Goal: Find specific page/section: Find specific page/section

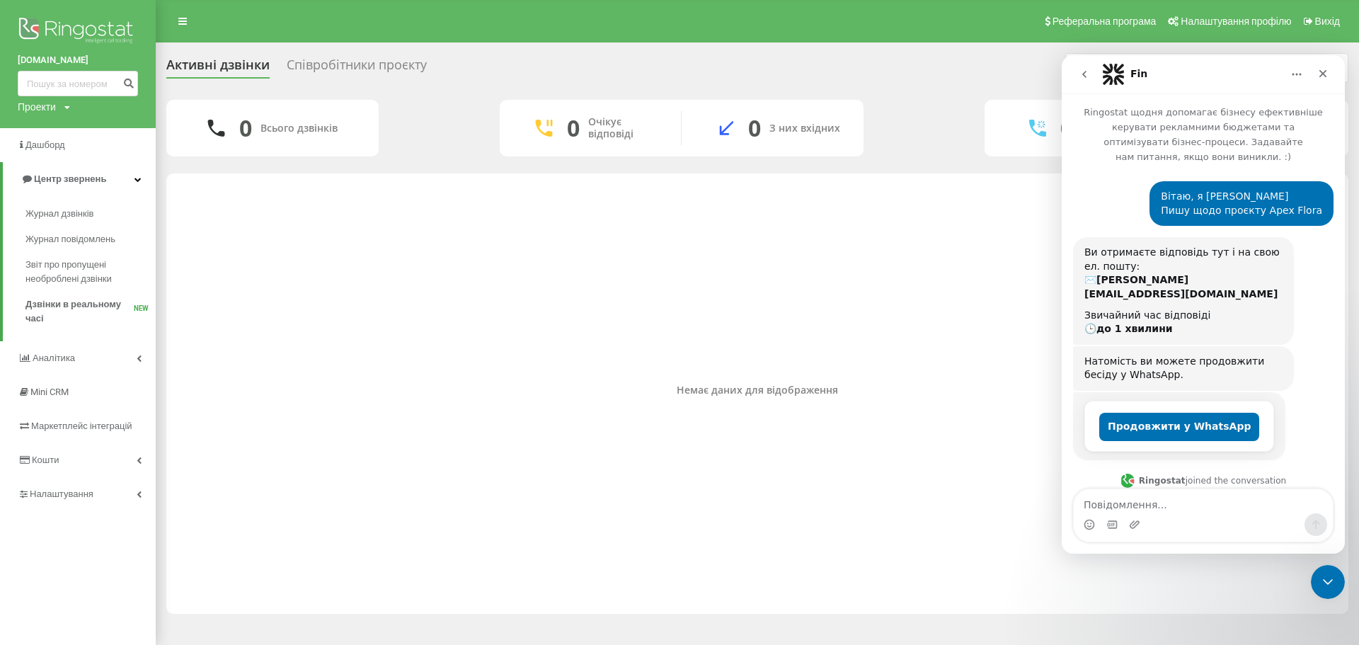
scroll to position [2, 0]
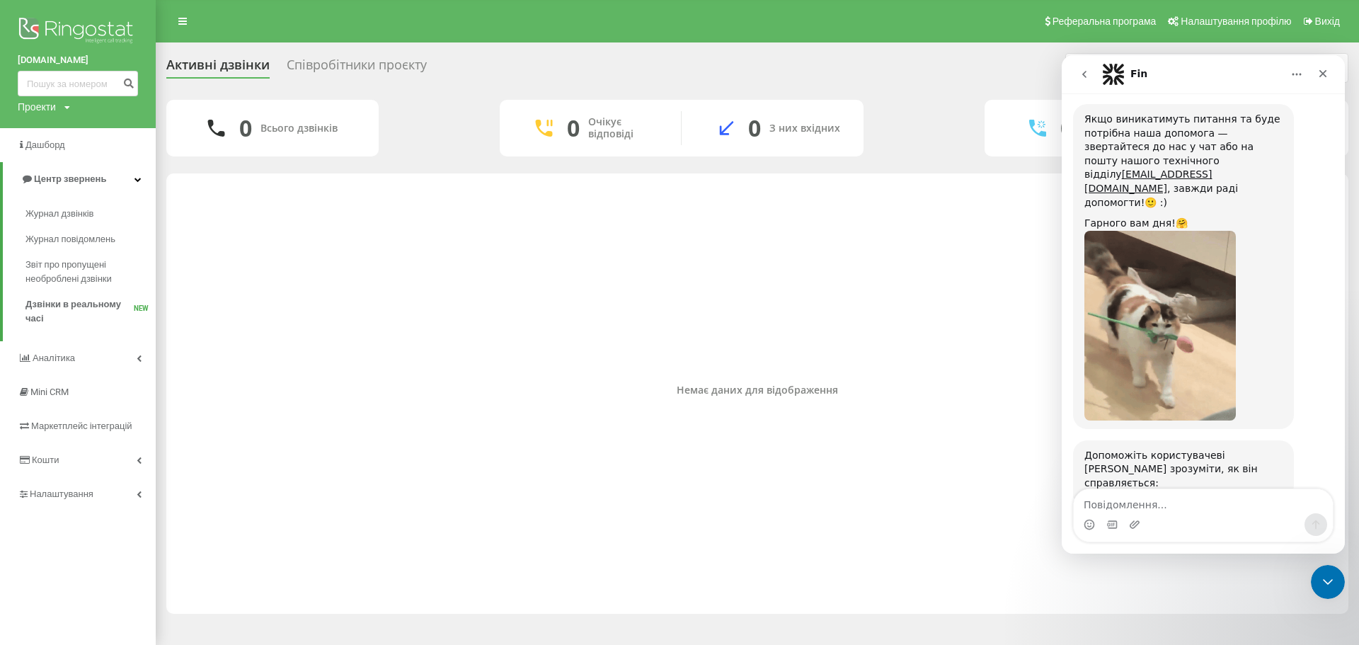
click at [1235, 539] on span "Чудово" at bounding box center [1238, 551] width 25 height 25
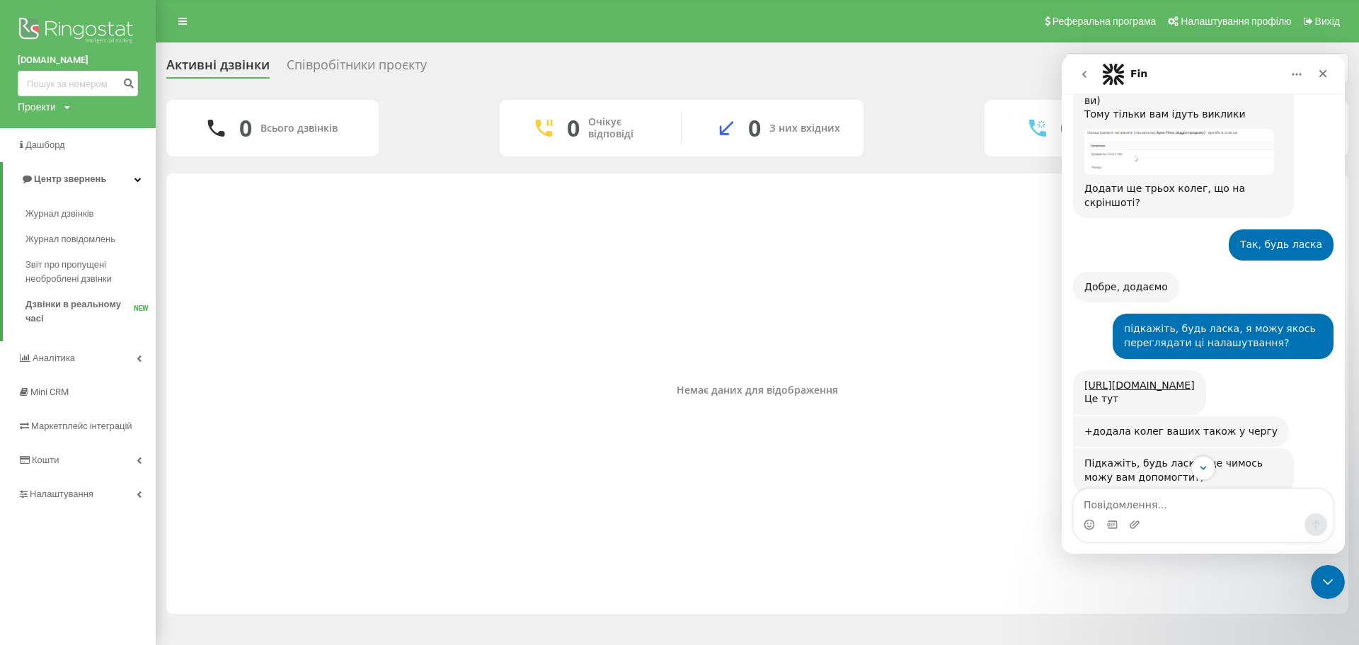
scroll to position [1018, 0]
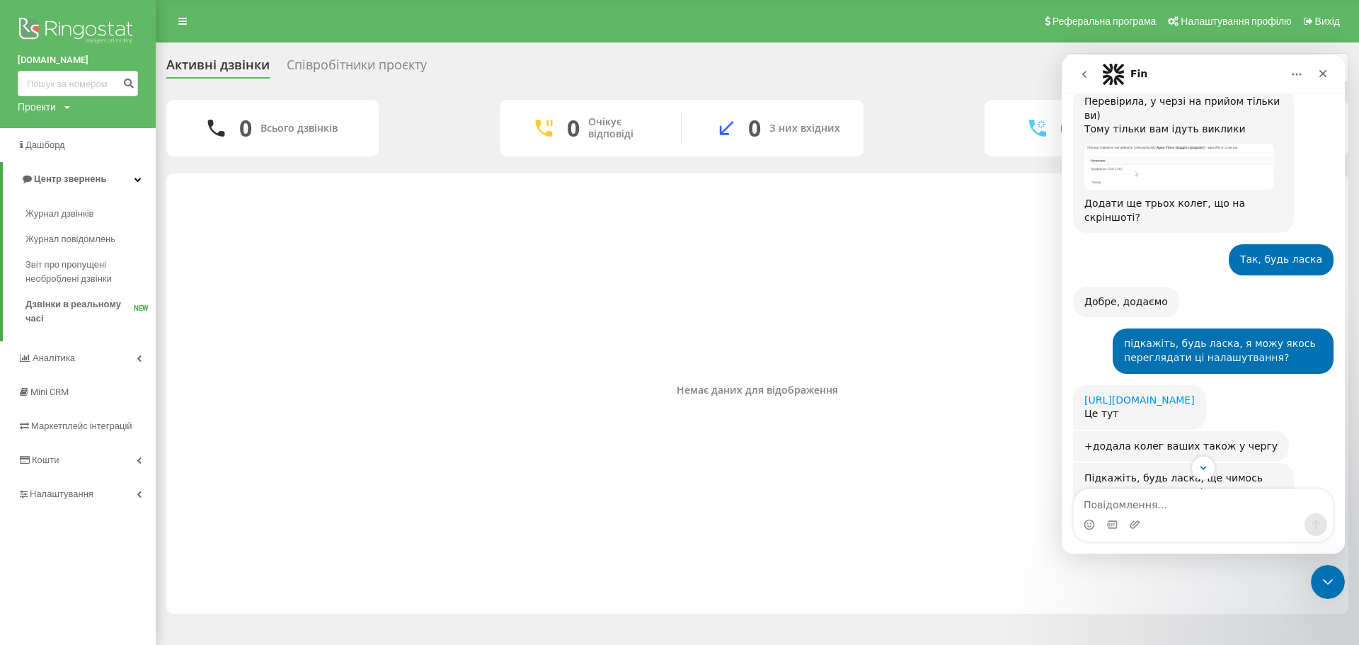
click at [1111, 394] on link "[URL][DOMAIN_NAME]" at bounding box center [1139, 399] width 110 height 11
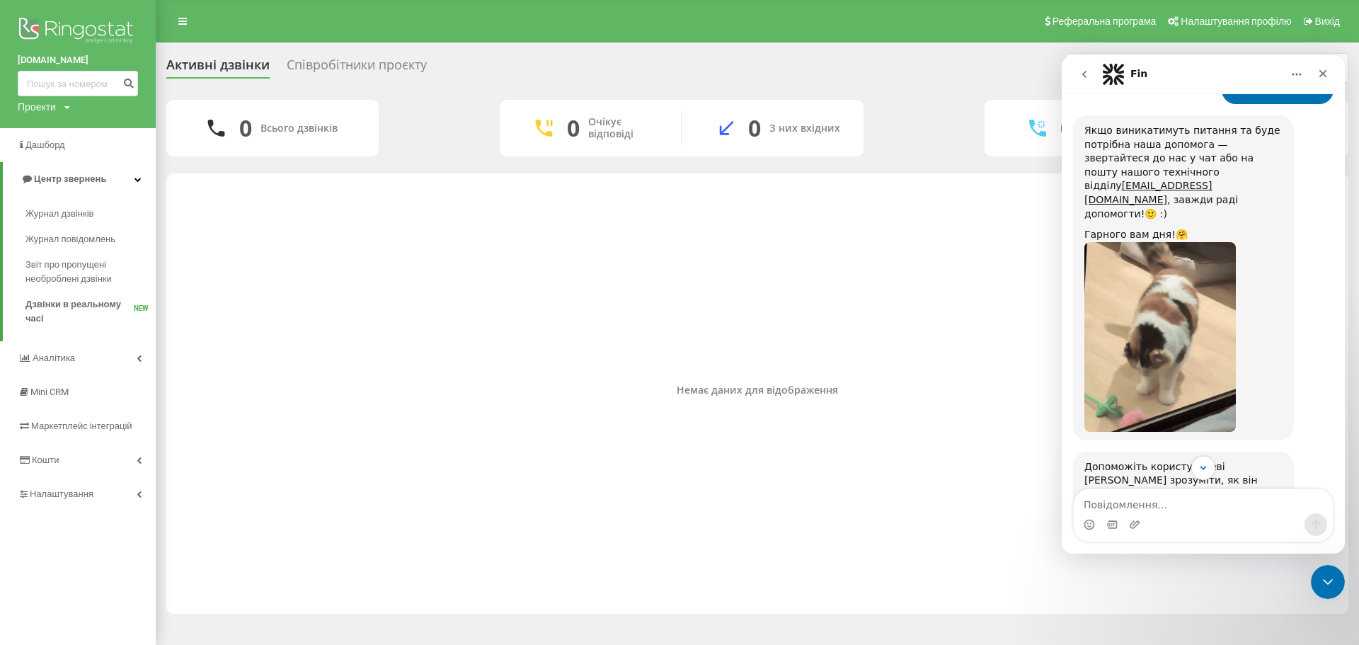
scroll to position [1528, 0]
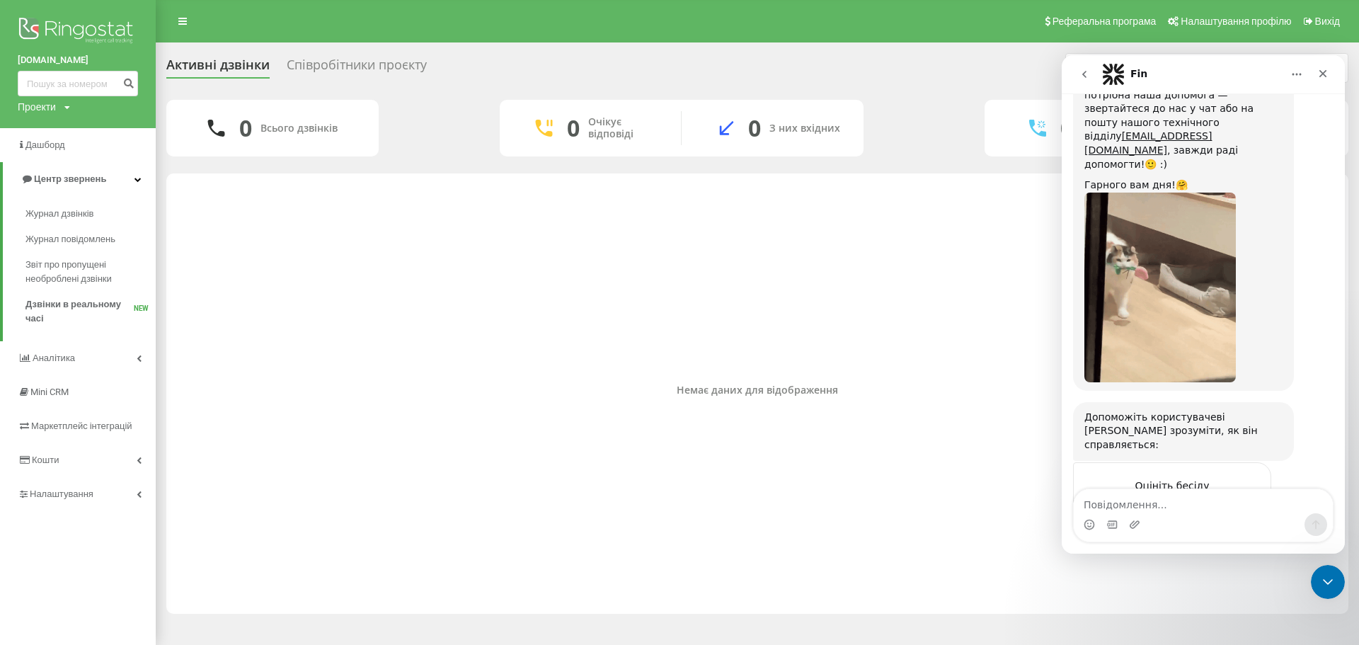
click at [1244, 551] on div "Надіслати" at bounding box center [1246, 565] width 28 height 28
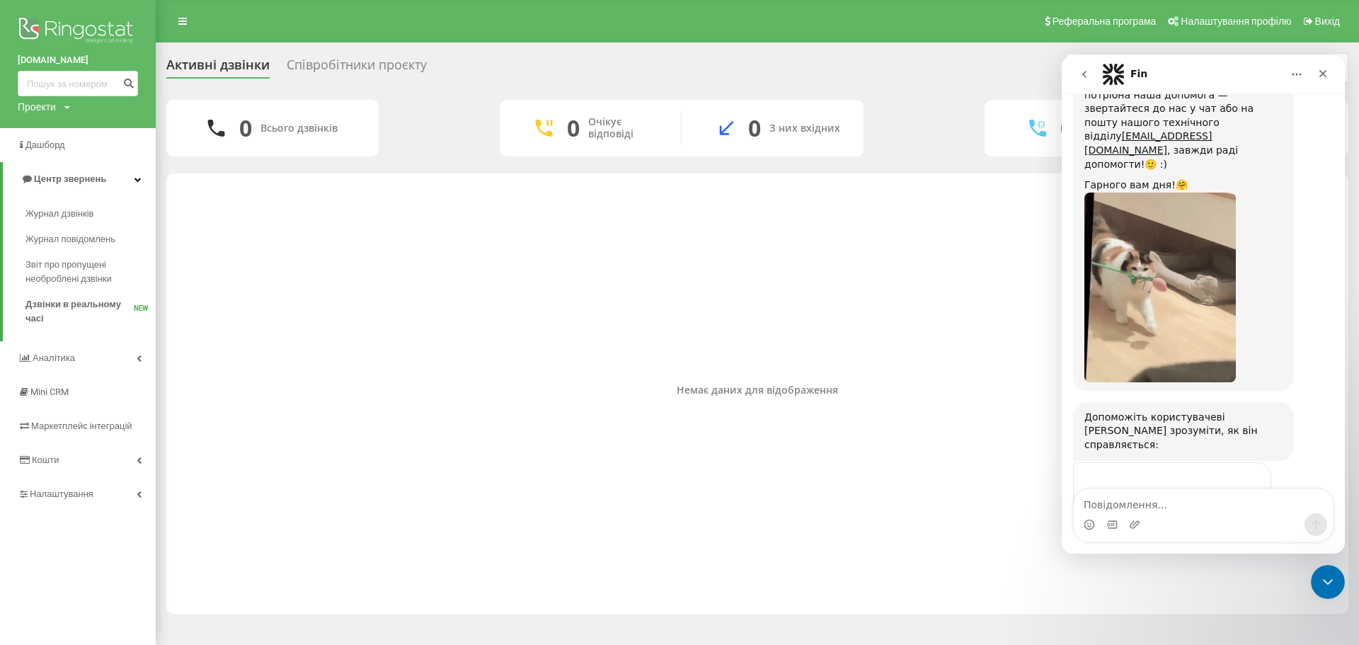
scroll to position [1472, 0]
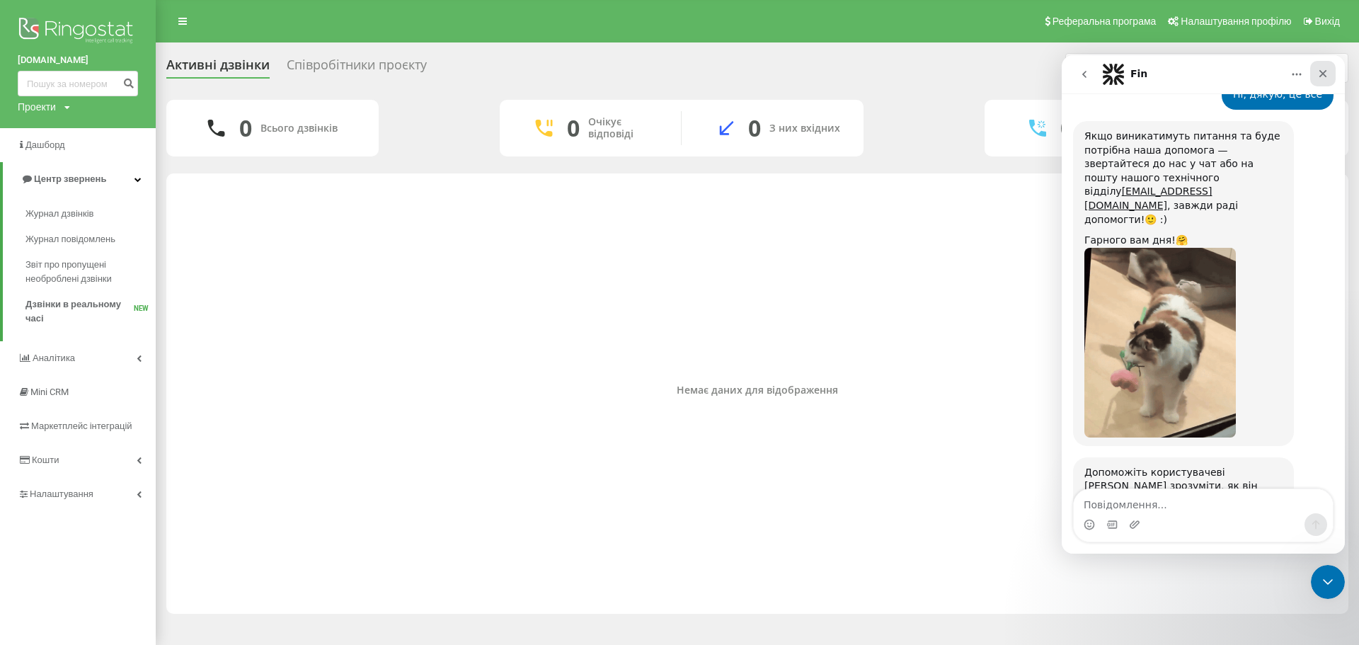
click at [1330, 68] on div "Закрити" at bounding box center [1322, 73] width 25 height 25
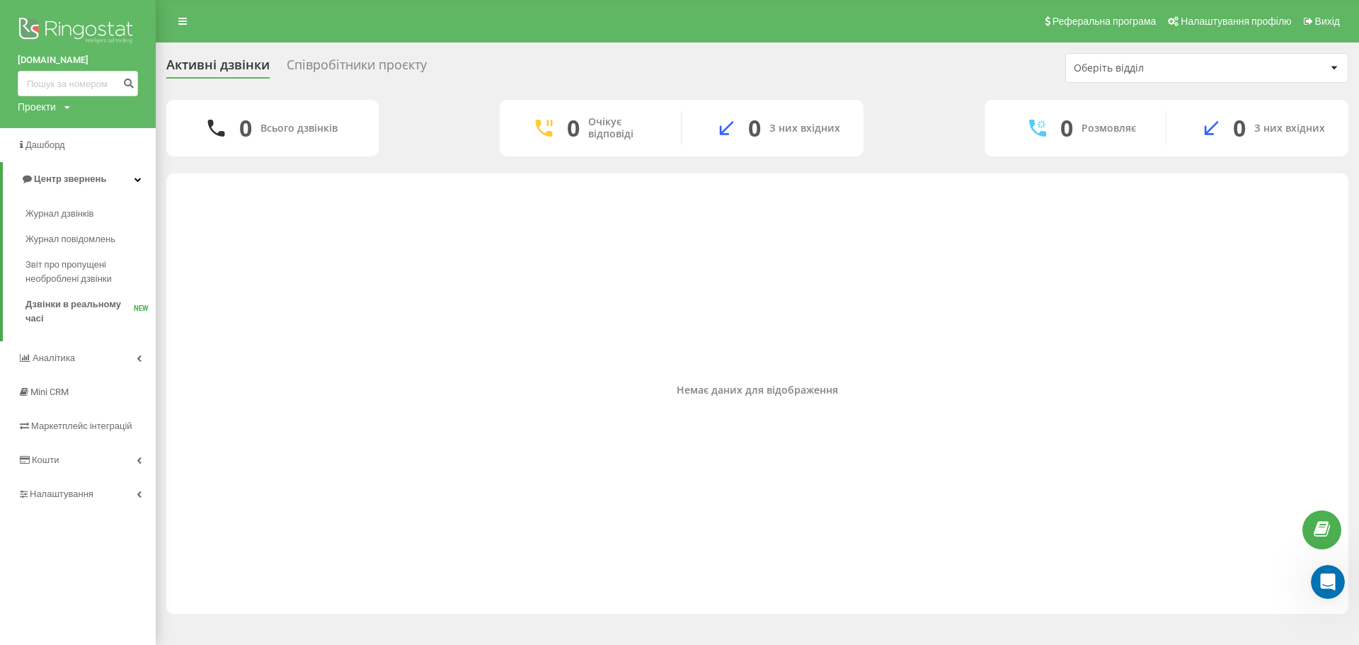
scroll to position [1458, 0]
click at [342, 61] on div "Співробітники проєкту" at bounding box center [357, 68] width 140 height 22
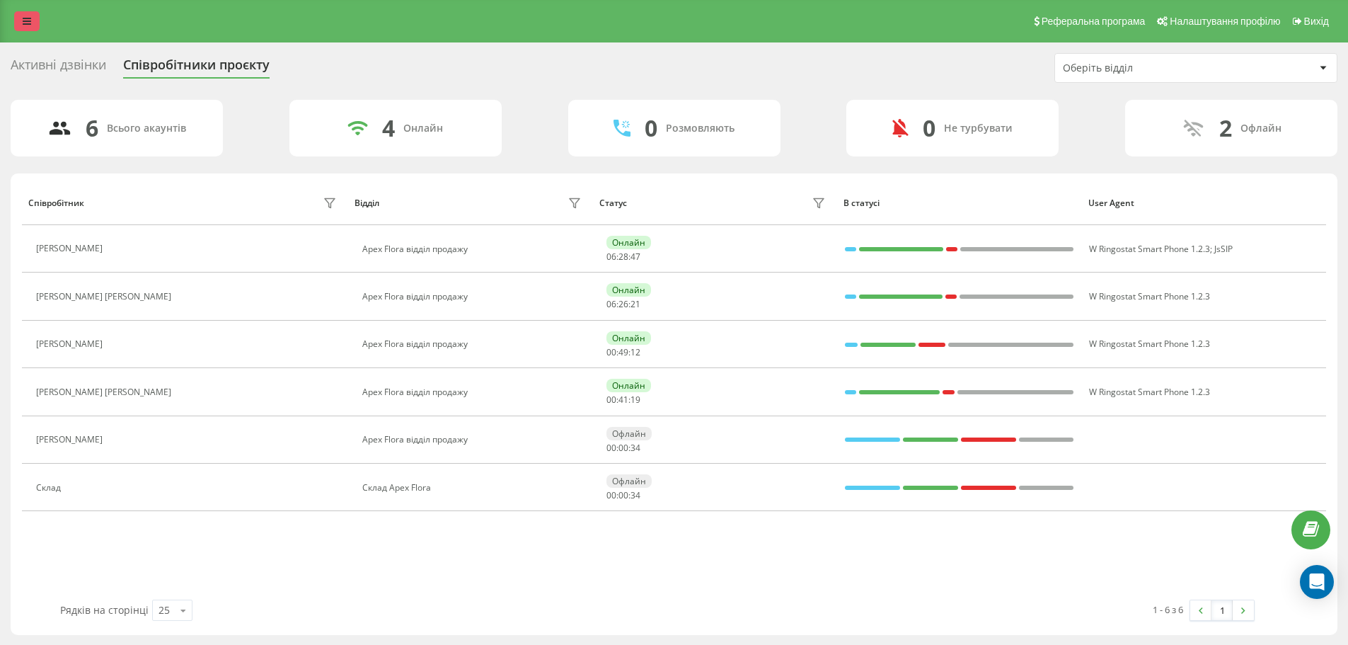
click at [31, 21] on link at bounding box center [26, 21] width 25 height 20
